Goal: Task Accomplishment & Management: Use online tool/utility

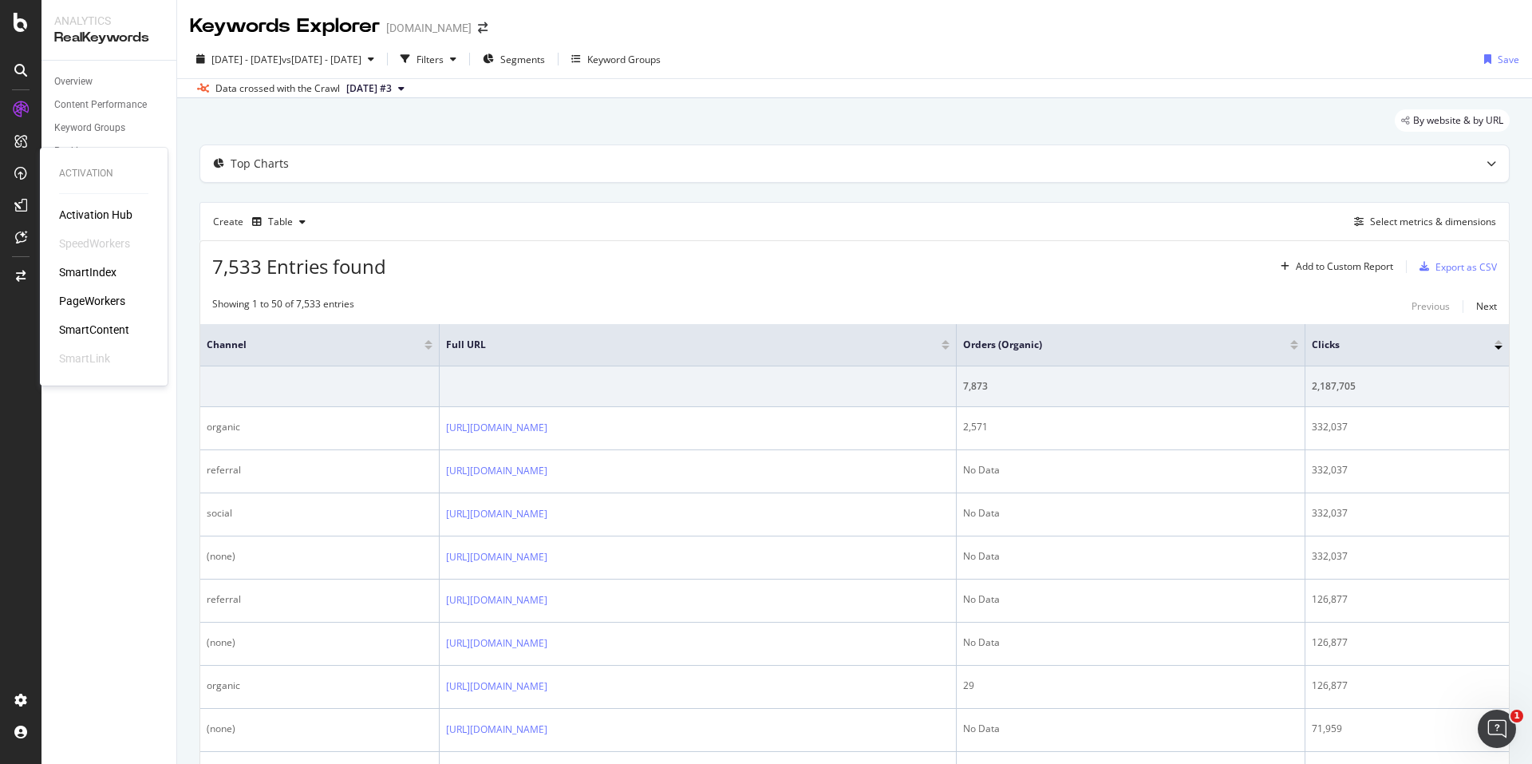
click at [63, 206] on div "Activation Activation Hub SpeedWorkers SmartIndex PageWorkers SmartContent Smar…" at bounding box center [103, 266] width 115 height 231
click at [79, 213] on div "Activation Hub" at bounding box center [95, 215] width 73 height 16
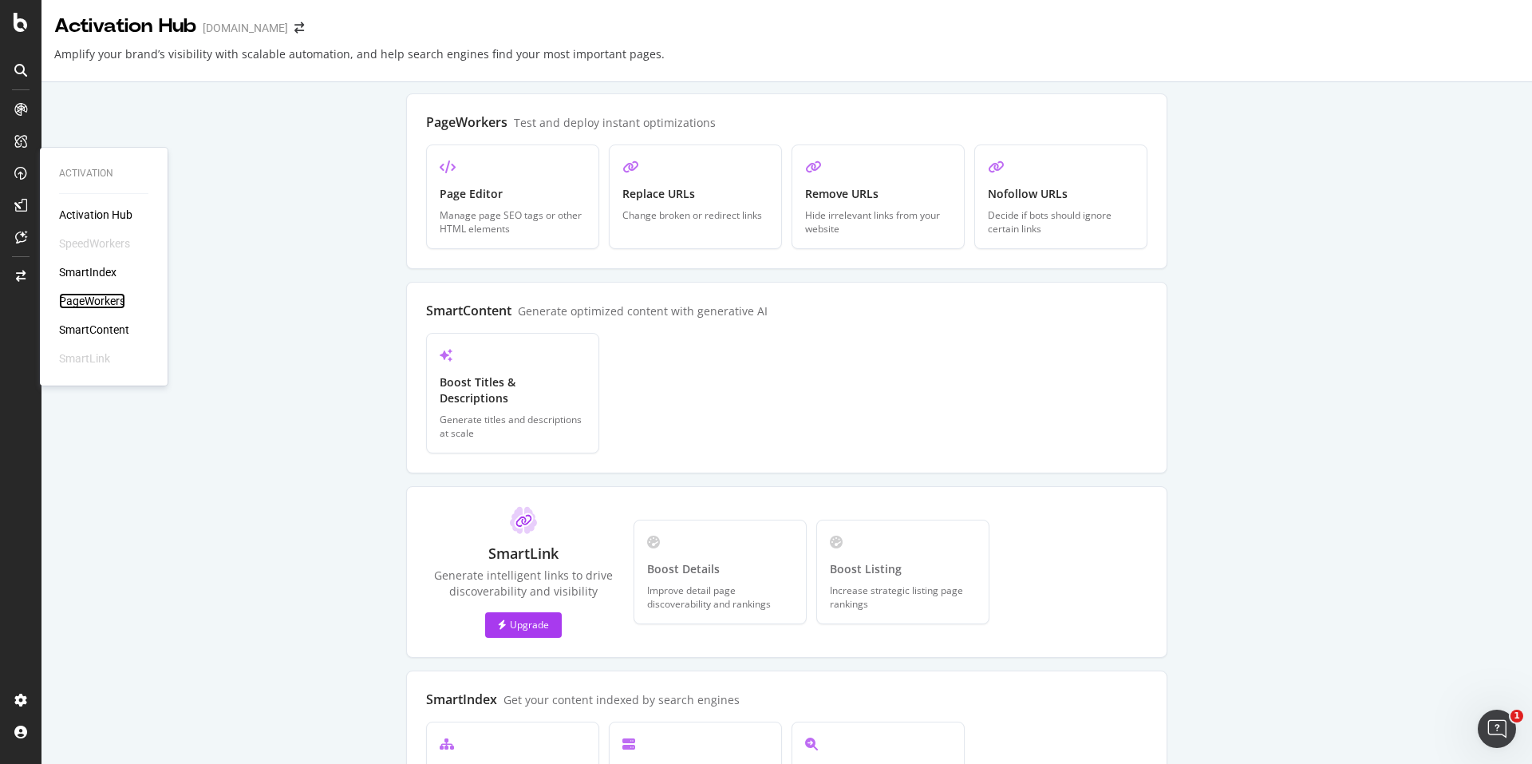
click at [83, 302] on div "PageWorkers" at bounding box center [92, 301] width 66 height 16
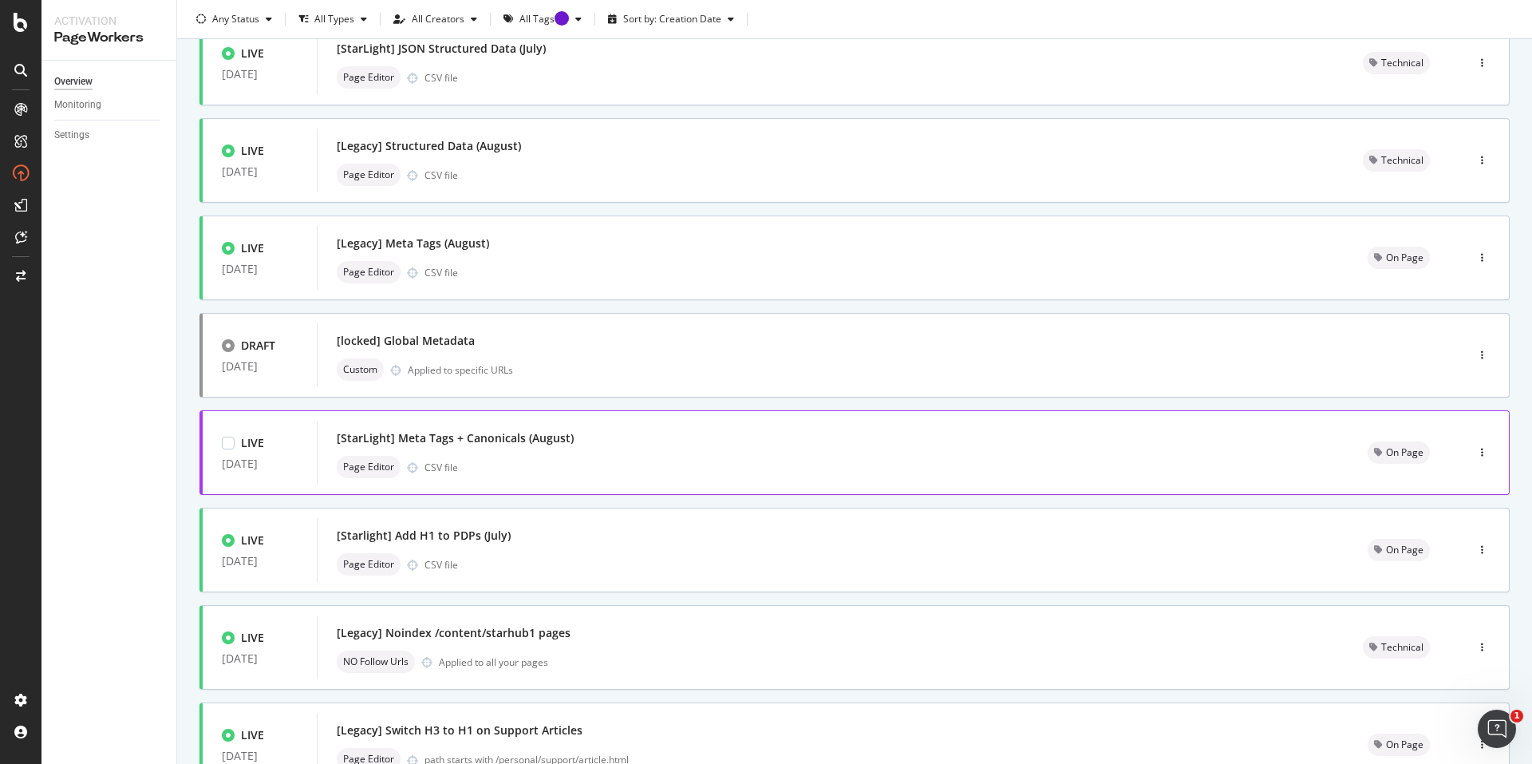
scroll to position [399, 0]
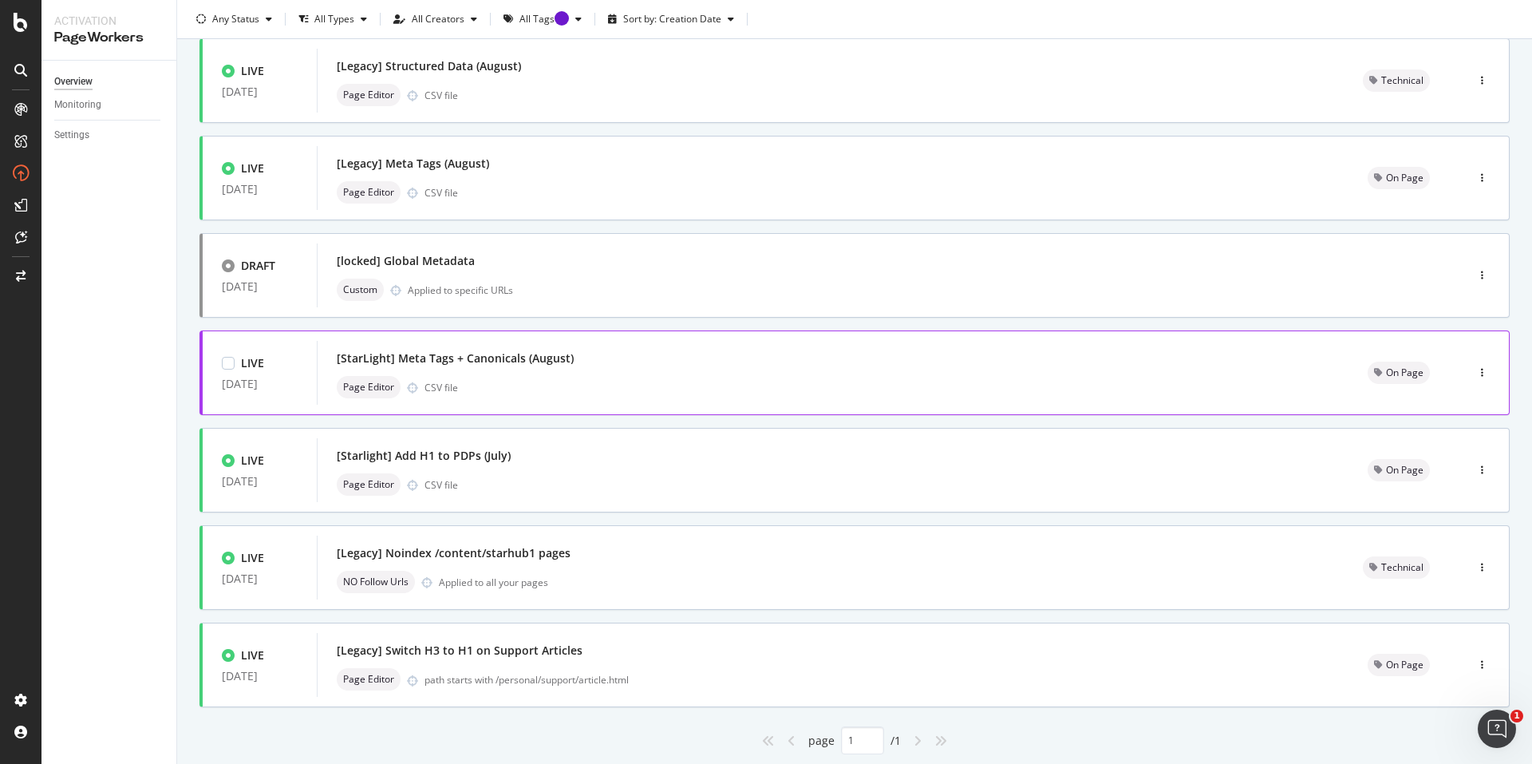
click at [701, 388] on div "Page Editor CSV file" at bounding box center [833, 387] width 993 height 22
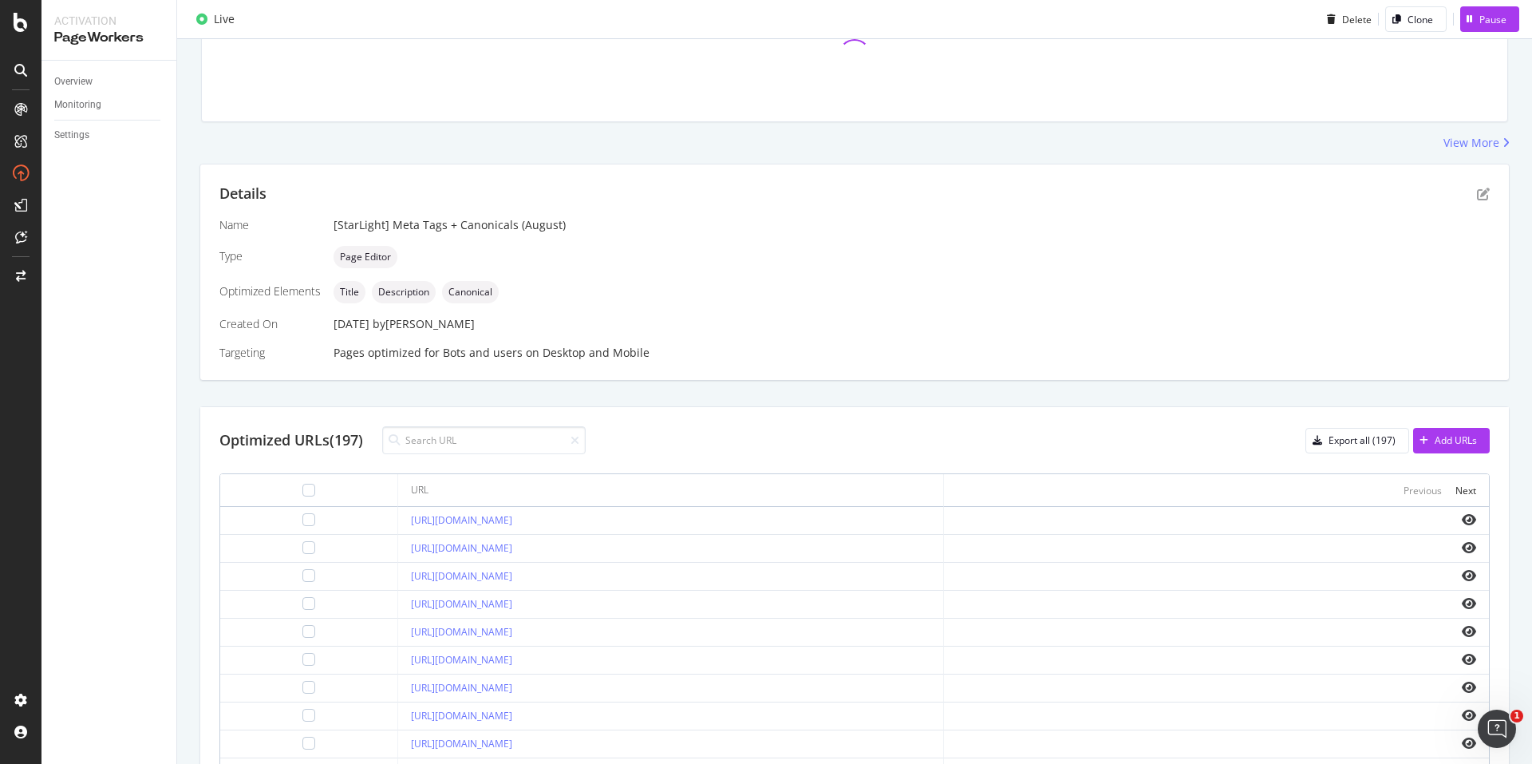
scroll to position [192, 0]
click at [1456, 436] on div "Add URLs" at bounding box center [1456, 441] width 42 height 14
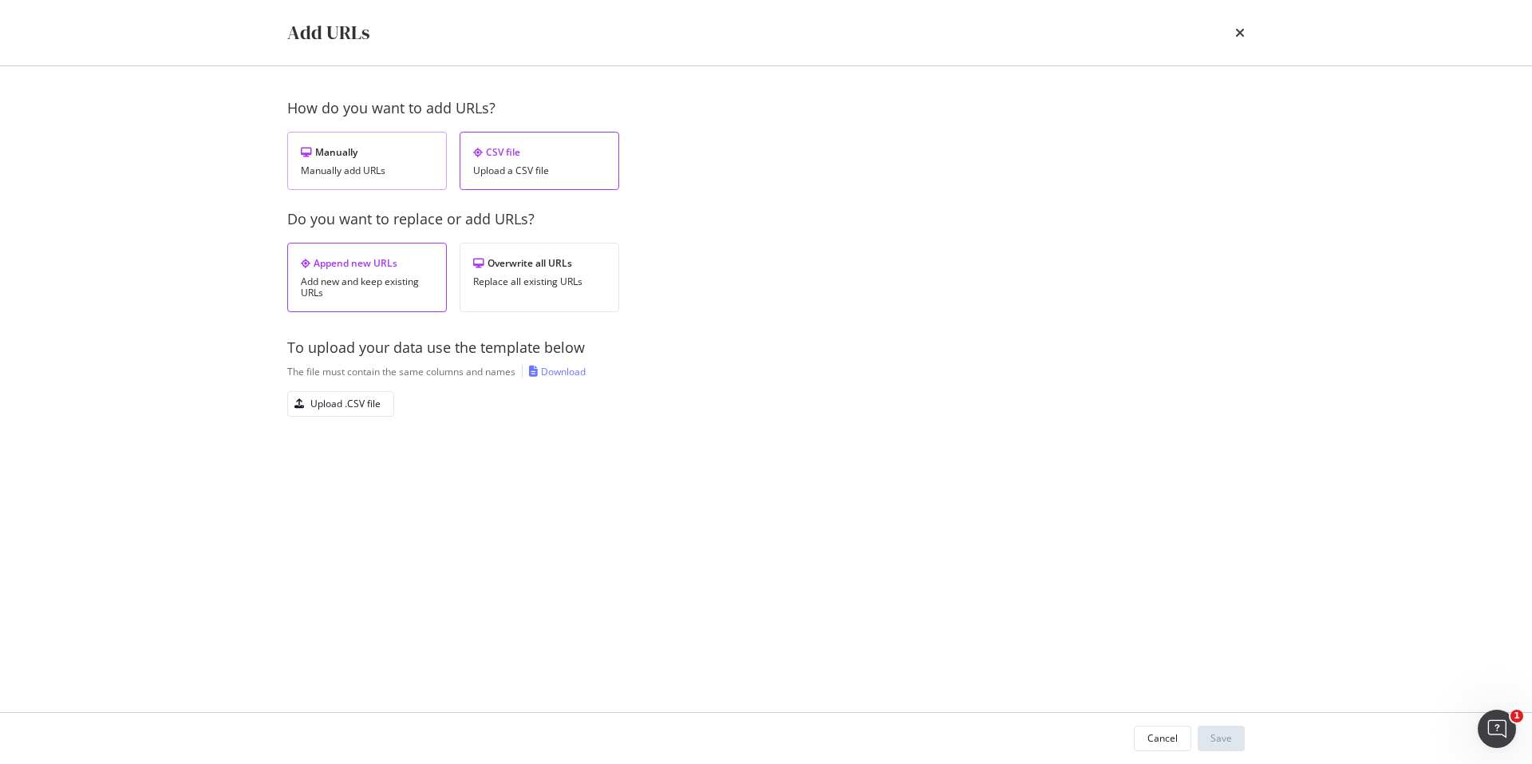
click at [322, 154] on div "Manually" at bounding box center [367, 152] width 132 height 14
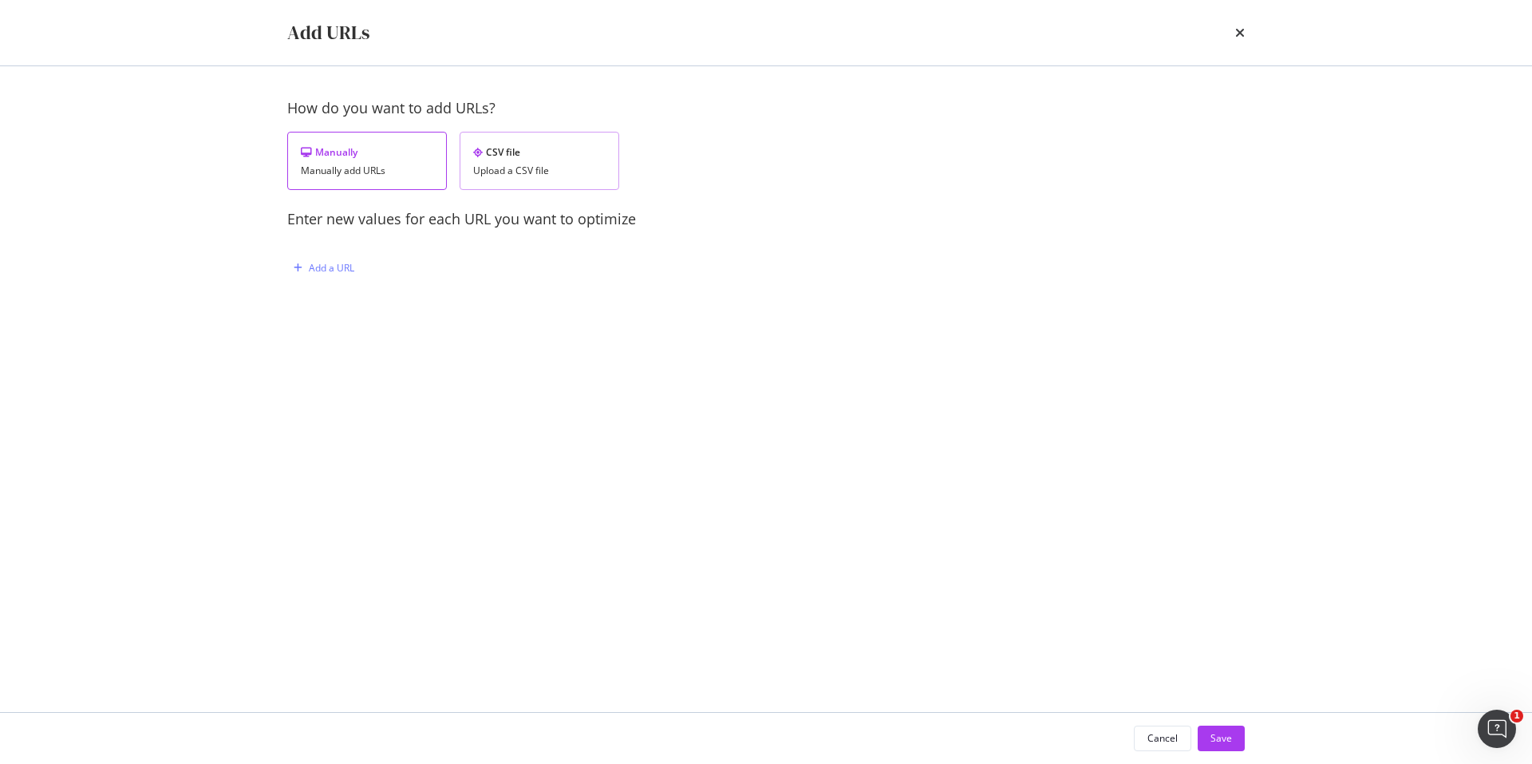
click at [480, 172] on div "Upload a CSV file" at bounding box center [539, 170] width 132 height 11
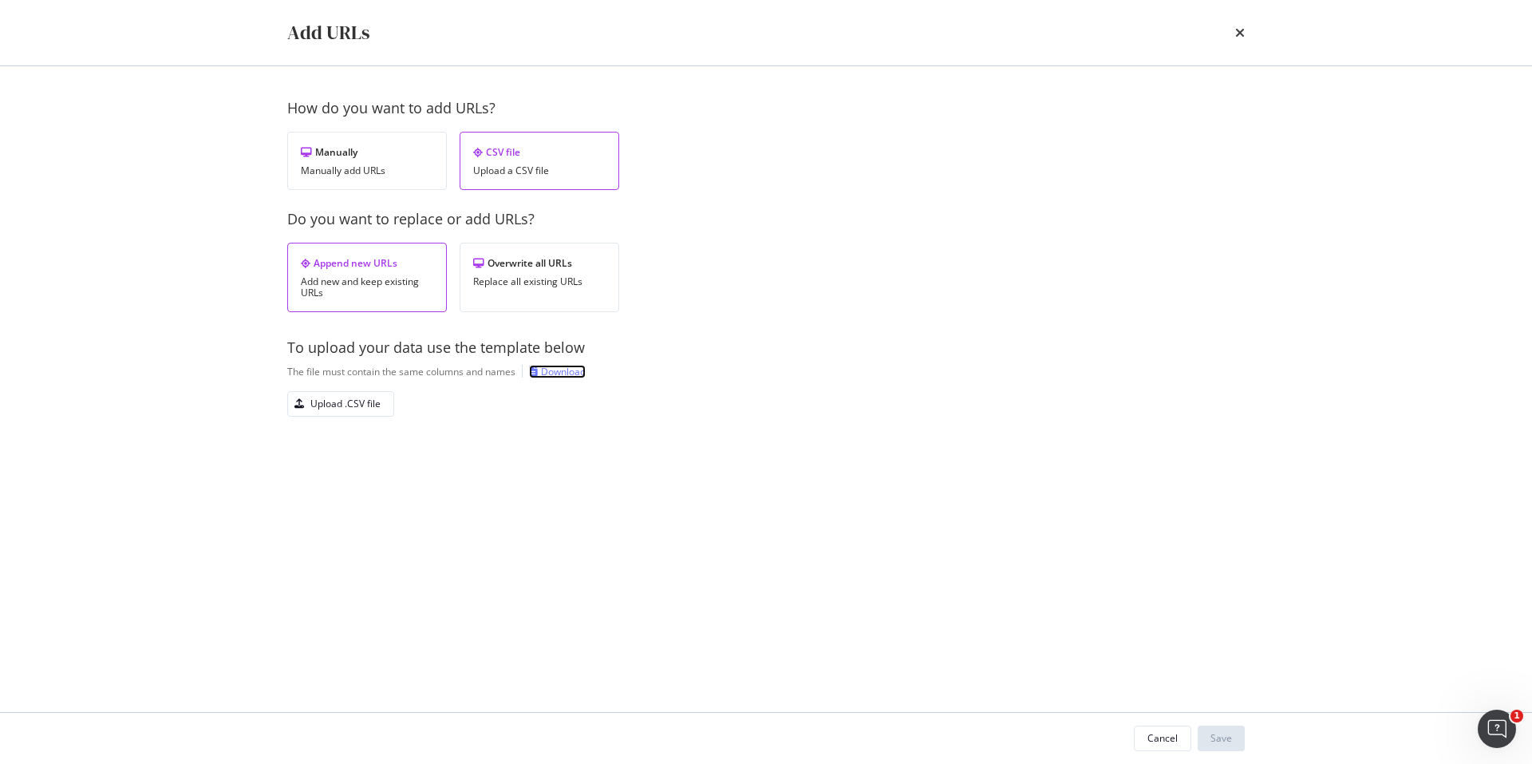
click at [554, 366] on div "Download" at bounding box center [563, 372] width 45 height 14
click at [363, 399] on div "Upload .CSV file" at bounding box center [345, 404] width 70 height 14
click at [1243, 729] on button "Save" at bounding box center [1221, 738] width 47 height 26
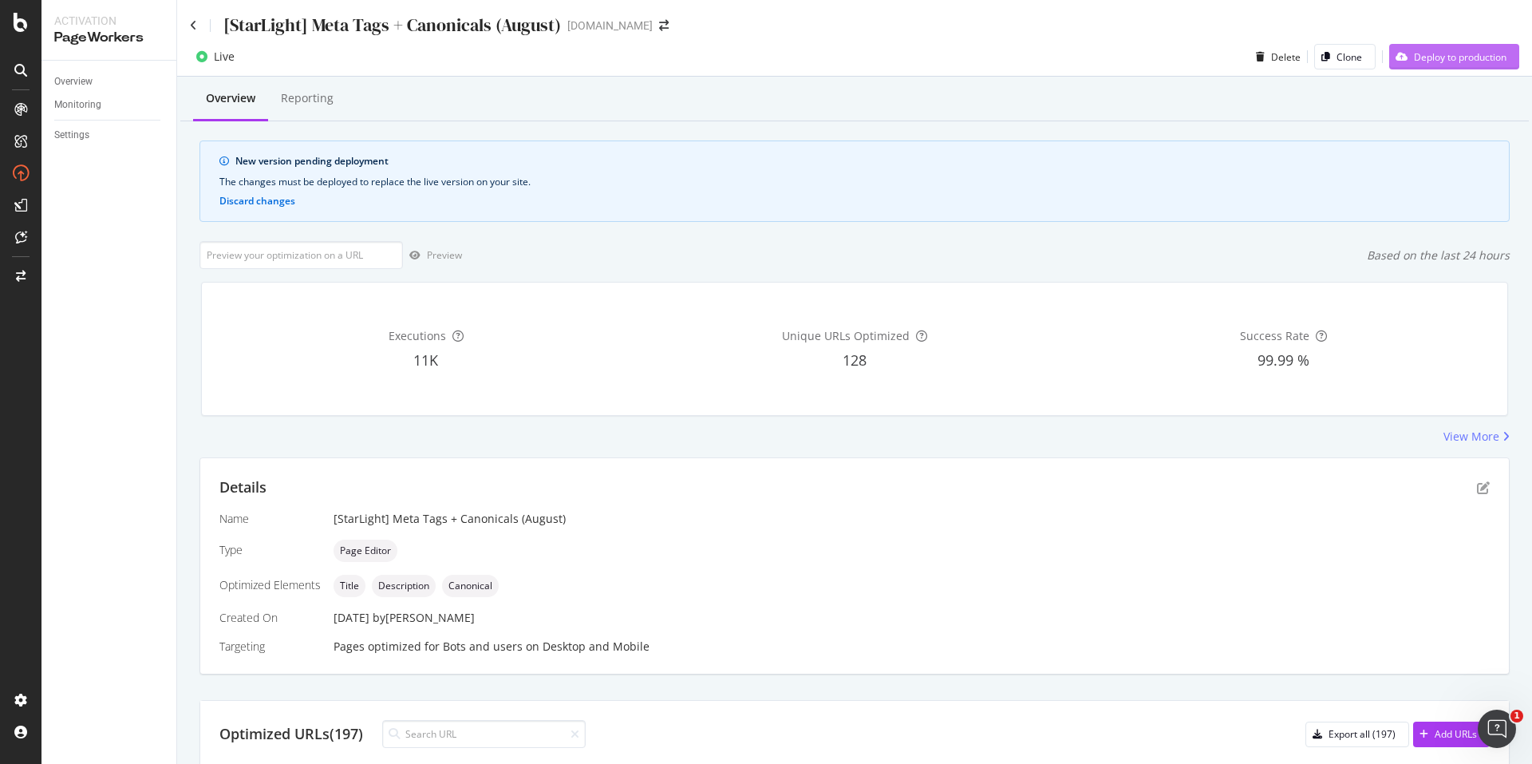
click at [1460, 64] on div "Deploy to production" at bounding box center [1447, 57] width 117 height 24
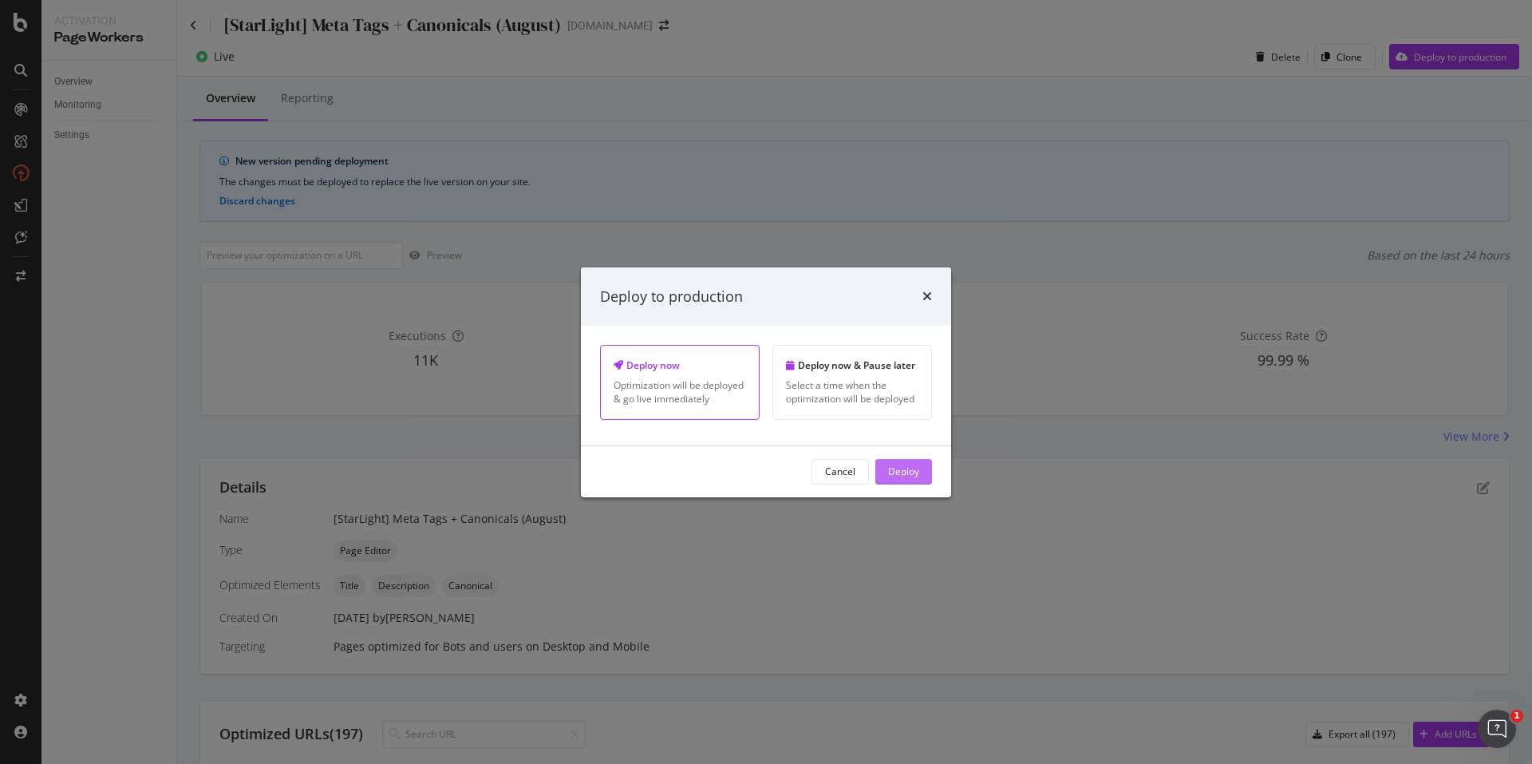
click at [930, 470] on button "Deploy" at bounding box center [903, 472] width 57 height 26
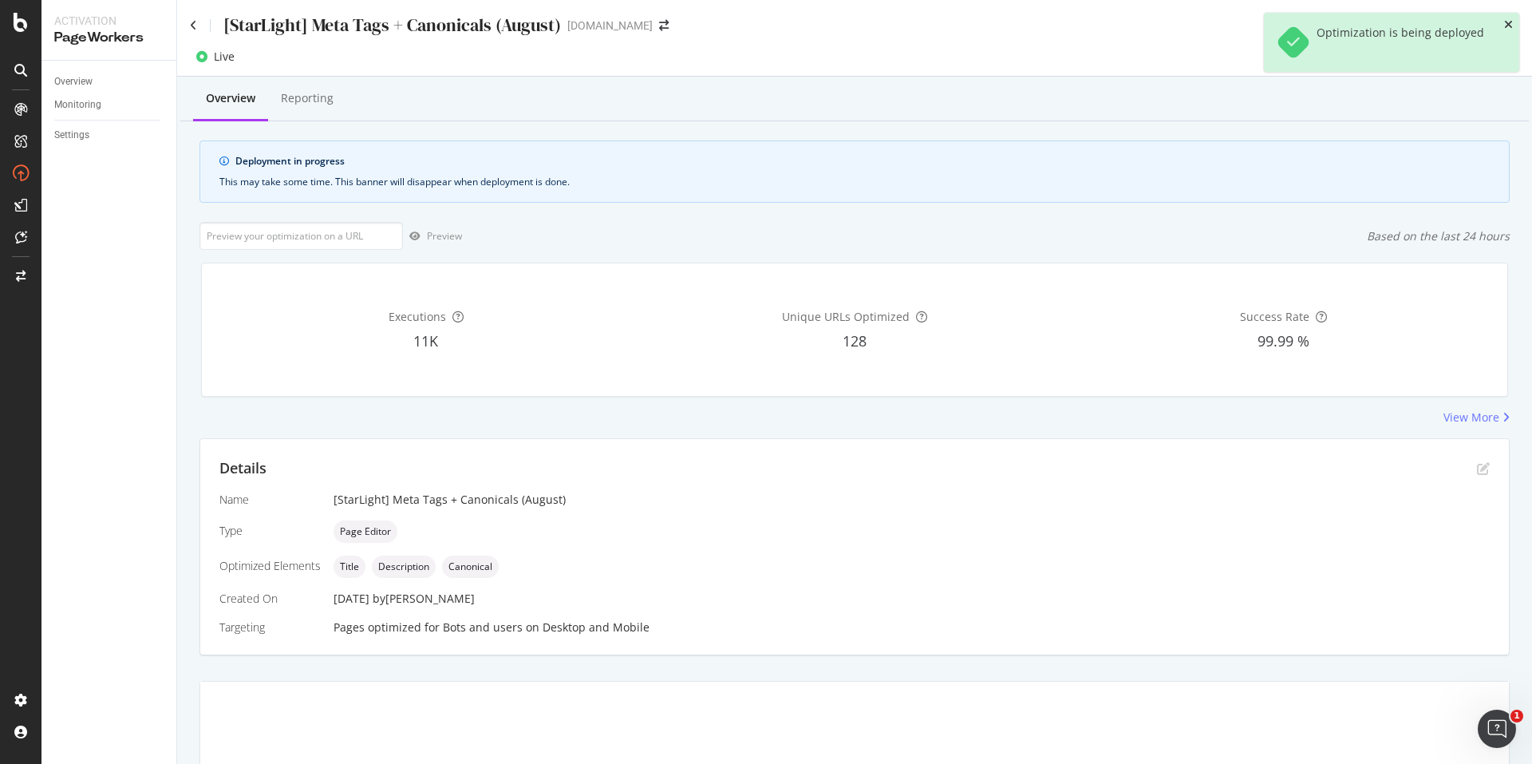
click at [1509, 23] on icon "close toast" at bounding box center [1508, 24] width 9 height 11
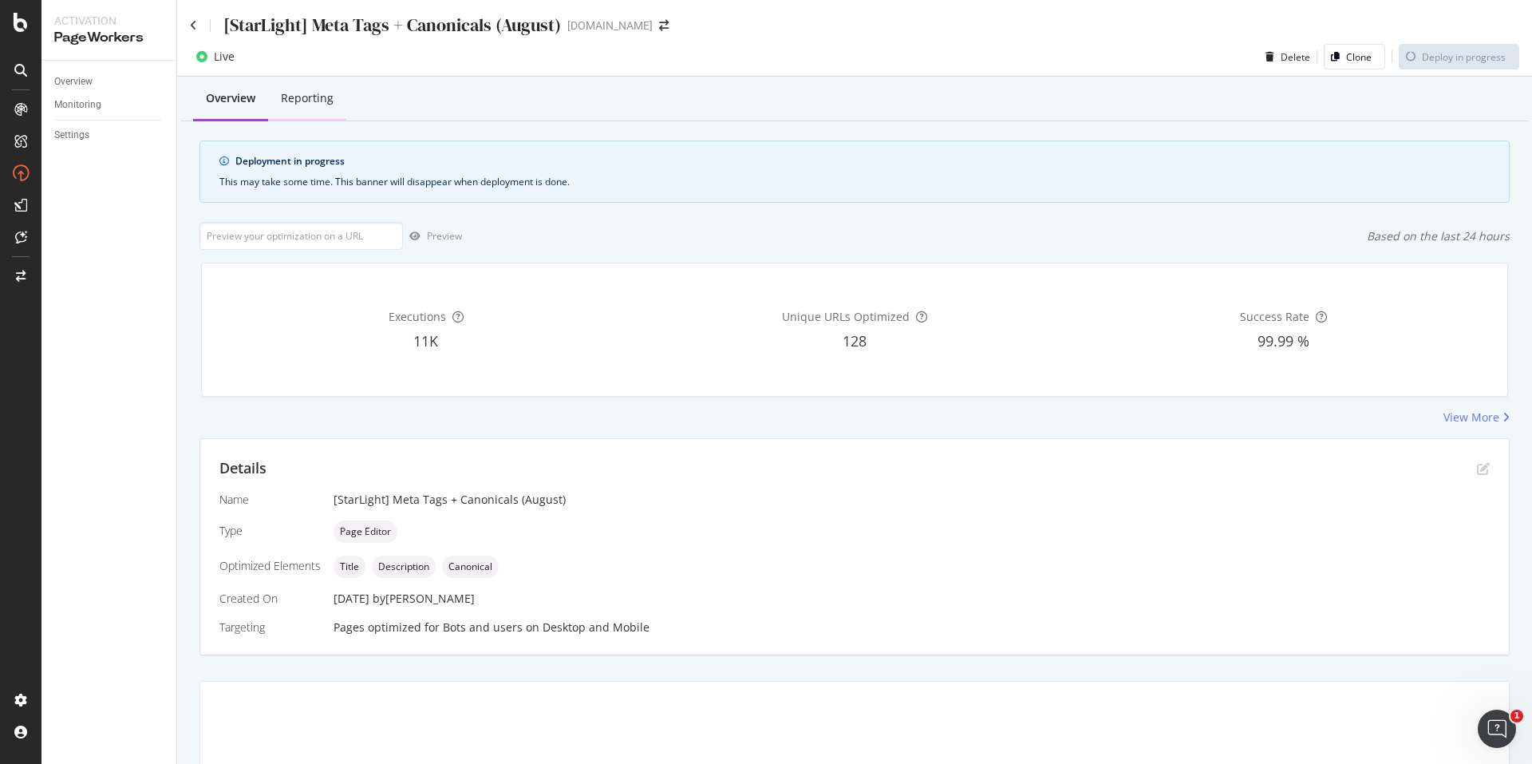
click at [284, 102] on div "Reporting" at bounding box center [307, 98] width 53 height 16
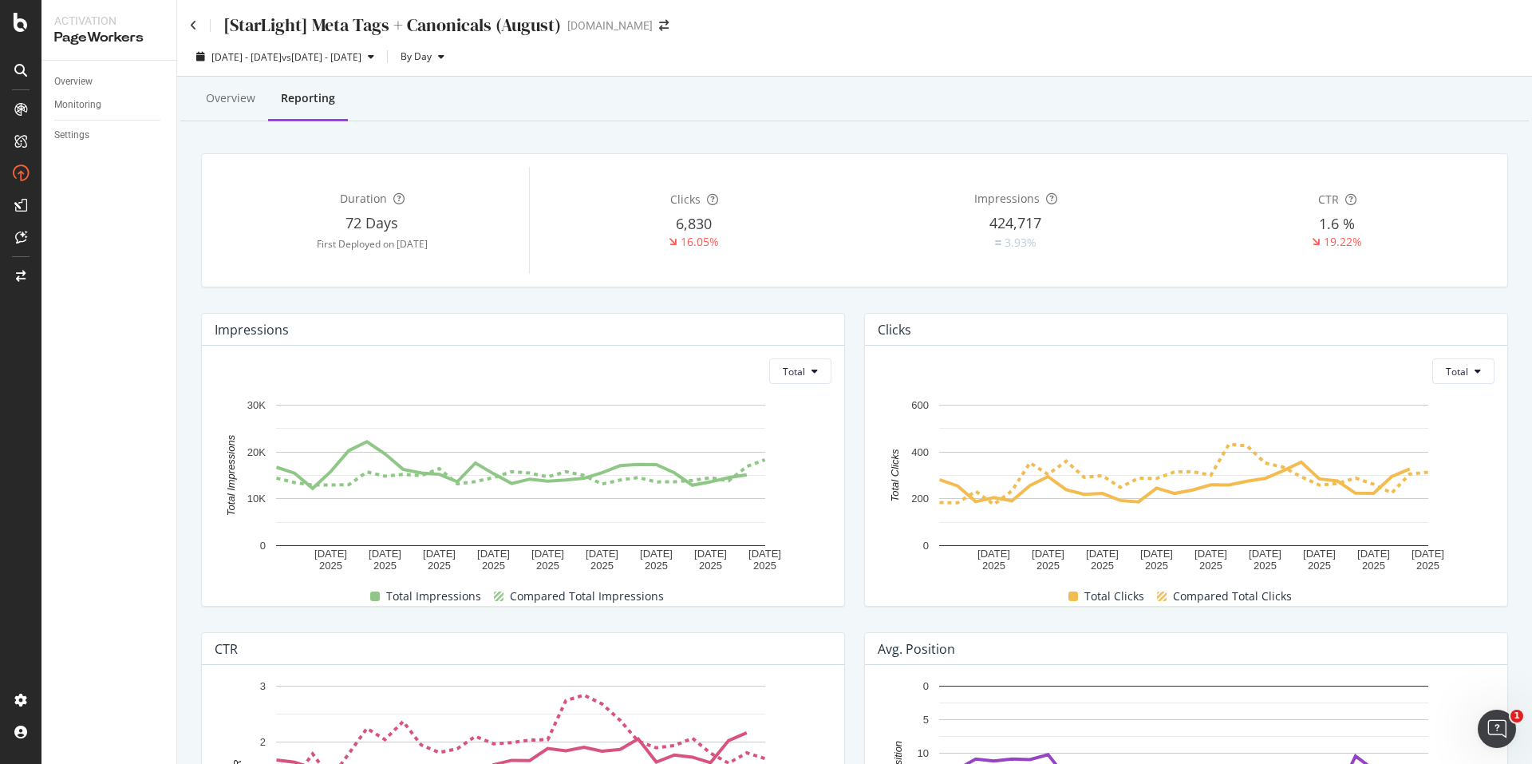
click at [237, 107] on div "Overview" at bounding box center [230, 99] width 75 height 44
